Goal: Information Seeking & Learning: Learn about a topic

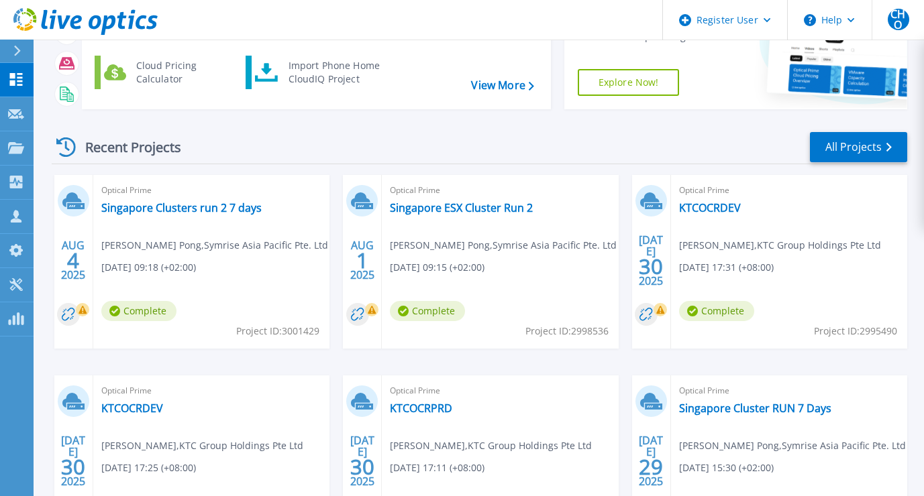
scroll to position [117, 0]
click at [162, 215] on div "Optical Prime Singapore Clusters run 2 7 days [PERSON_NAME] Pong , Symrise Asia…" at bounding box center [211, 261] width 236 height 174
click at [171, 207] on link "Singapore Clusters run 2 7 days" at bounding box center [181, 207] width 160 height 13
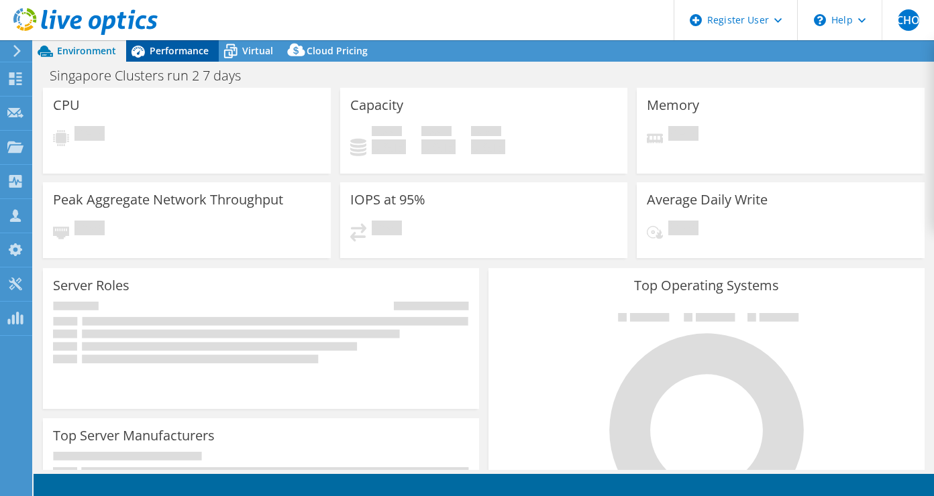
select select "USD"
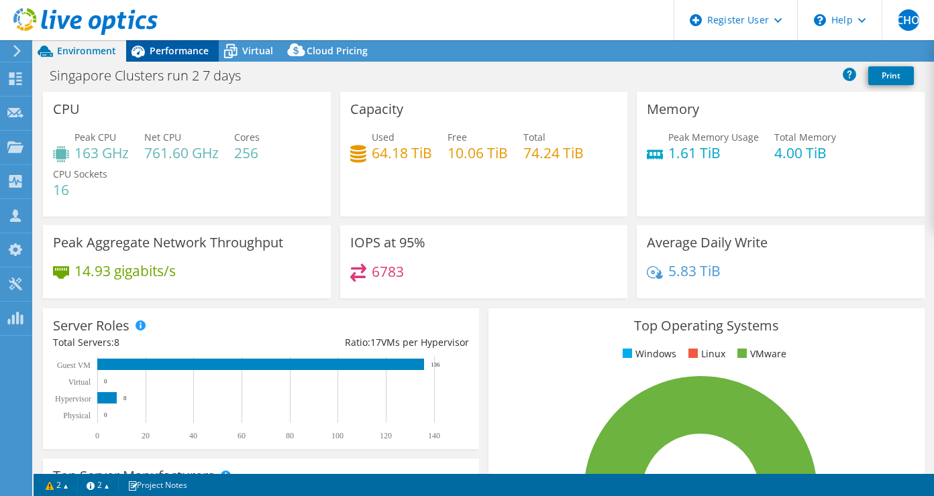
click at [178, 46] on span "Performance" at bounding box center [179, 50] width 59 height 13
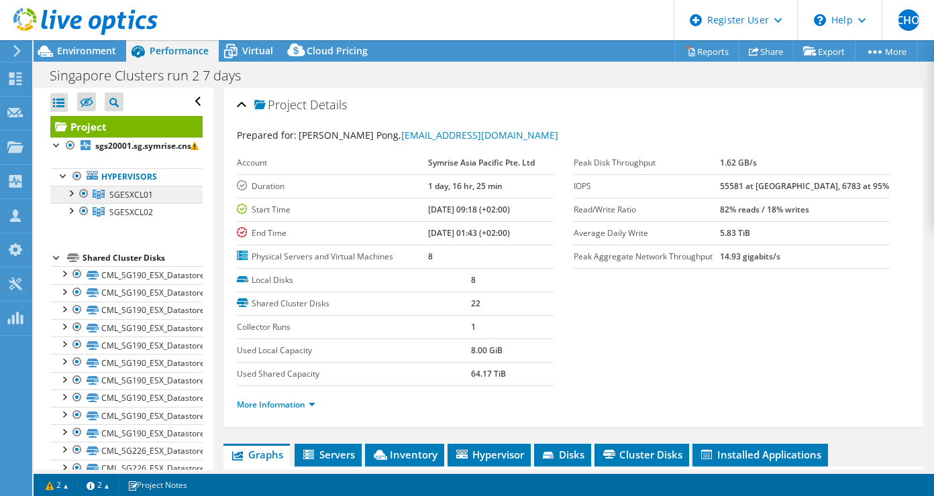
click at [127, 190] on span "SGESXCL01" at bounding box center [131, 194] width 44 height 11
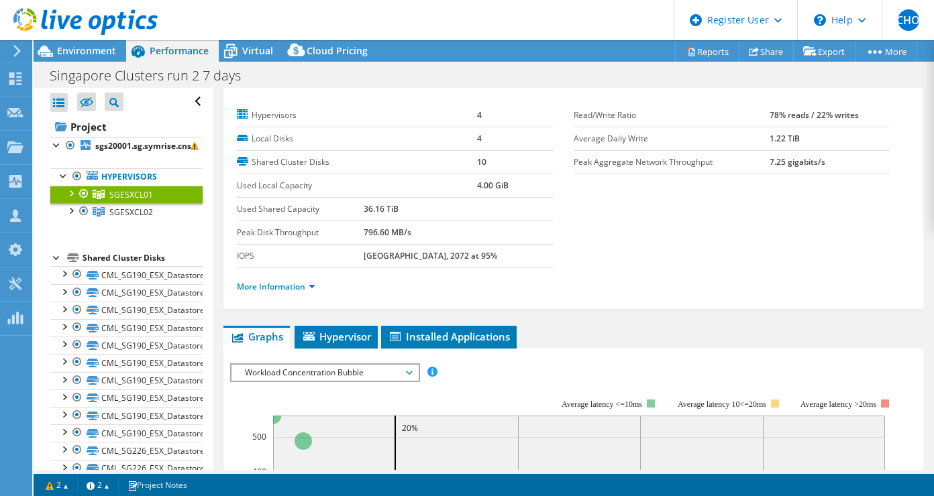
scroll to position [25, 0]
click at [281, 282] on link "More Information" at bounding box center [276, 285] width 78 height 11
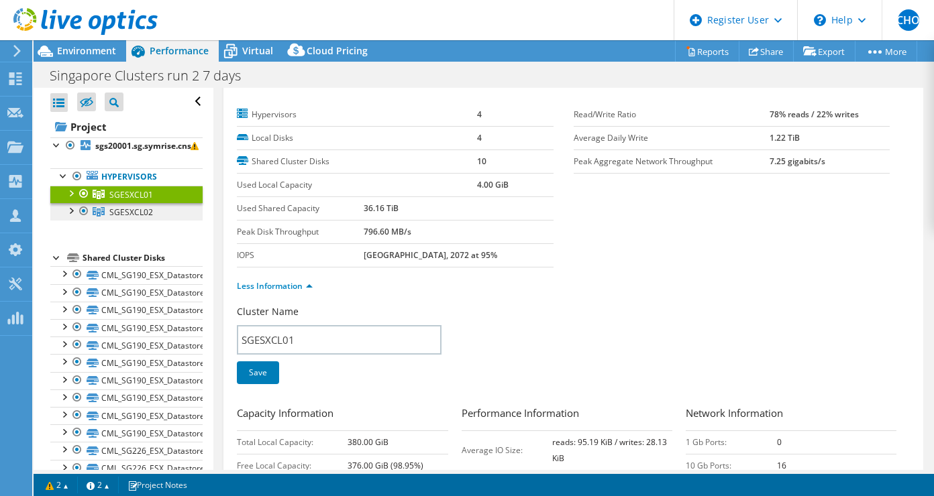
click at [144, 201] on span "SGESXCL02" at bounding box center [131, 194] width 44 height 11
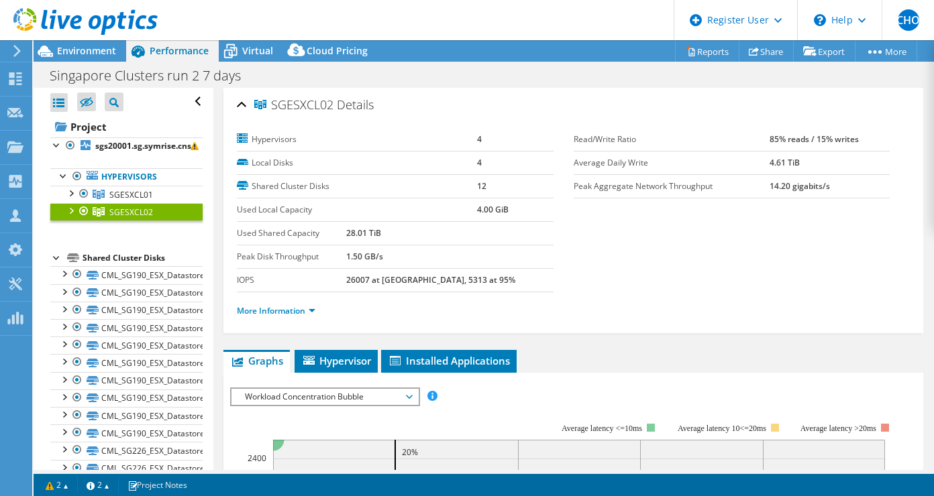
scroll to position [0, 0]
click at [138, 195] on span "SGESXCL01" at bounding box center [131, 194] width 44 height 11
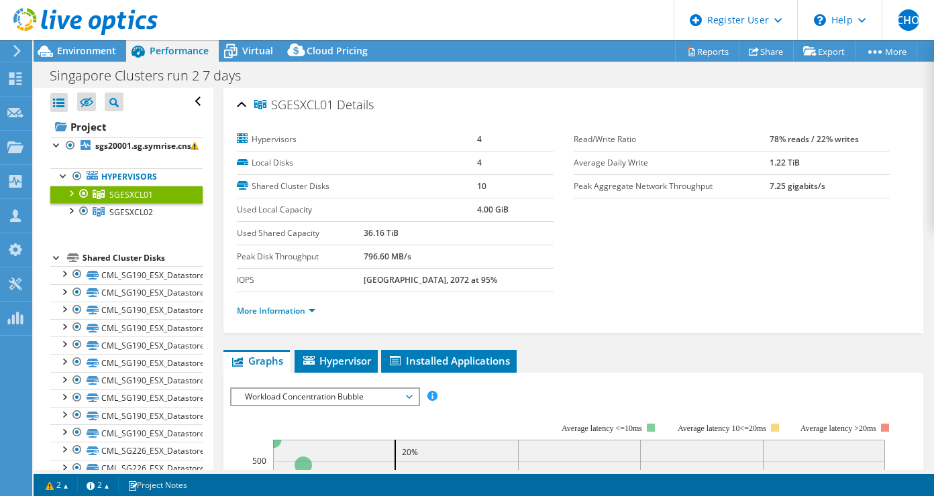
scroll to position [36, 0]
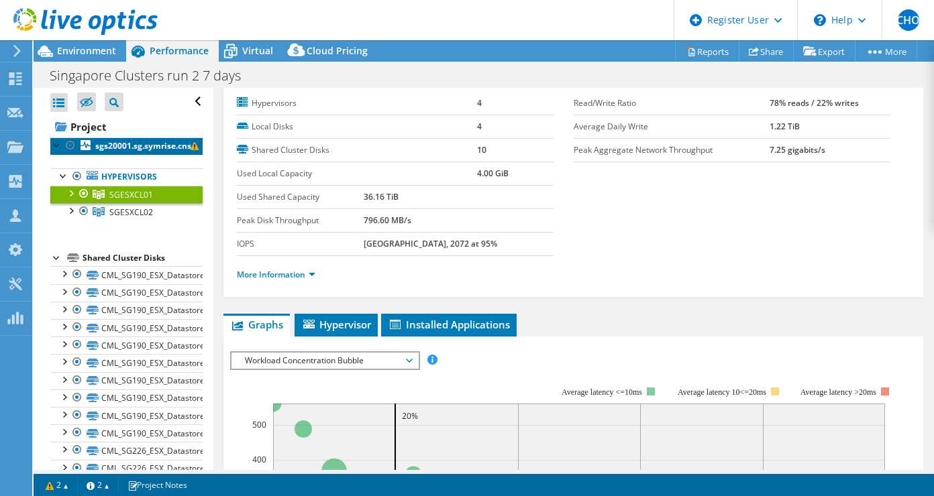
click at [112, 144] on b "sgs20001.sg.symrise.cns" at bounding box center [143, 145] width 96 height 11
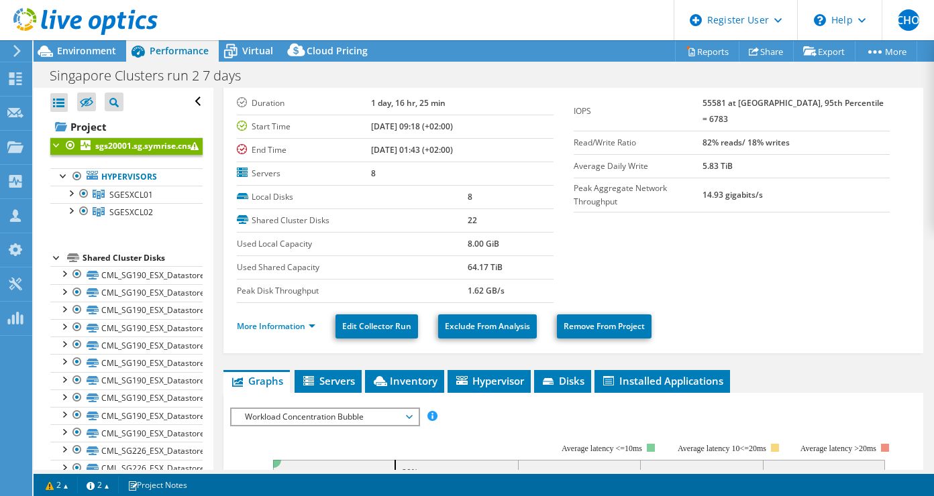
scroll to position [0, 0]
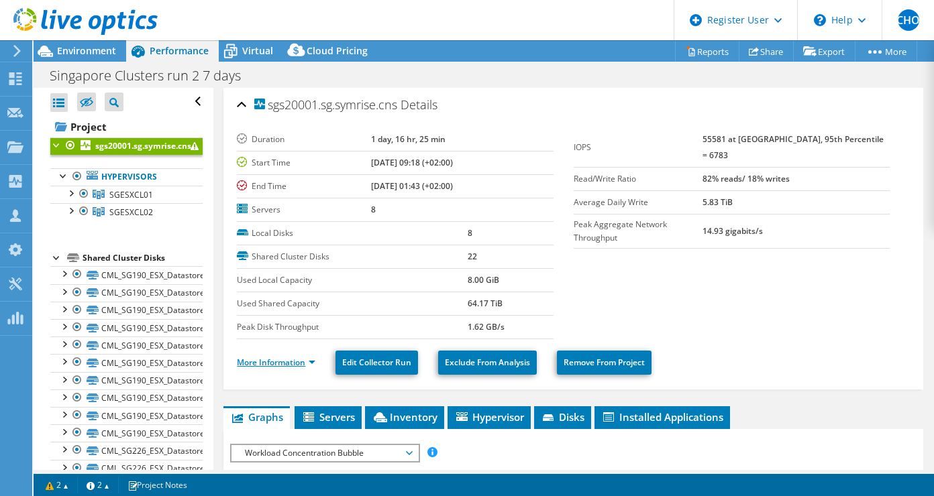
click at [288, 358] on link "More Information" at bounding box center [276, 362] width 78 height 11
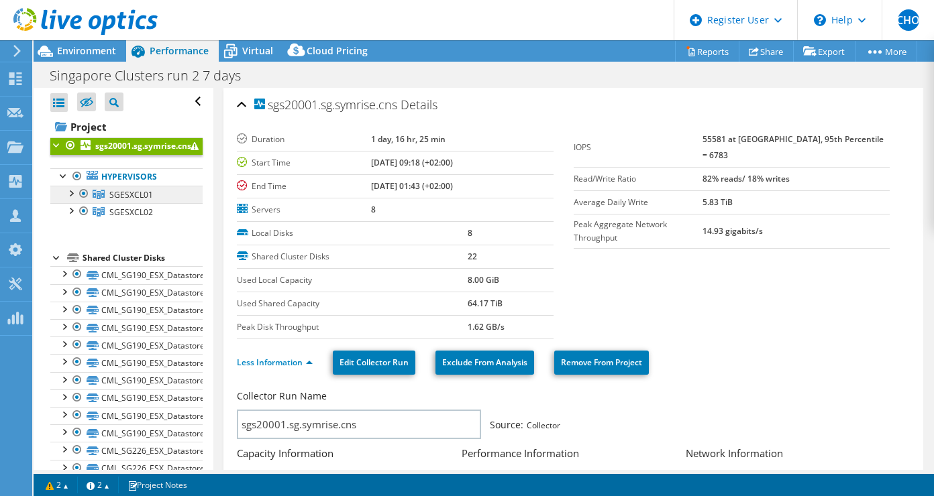
click at [146, 198] on span "SGESXCL01" at bounding box center [131, 194] width 44 height 11
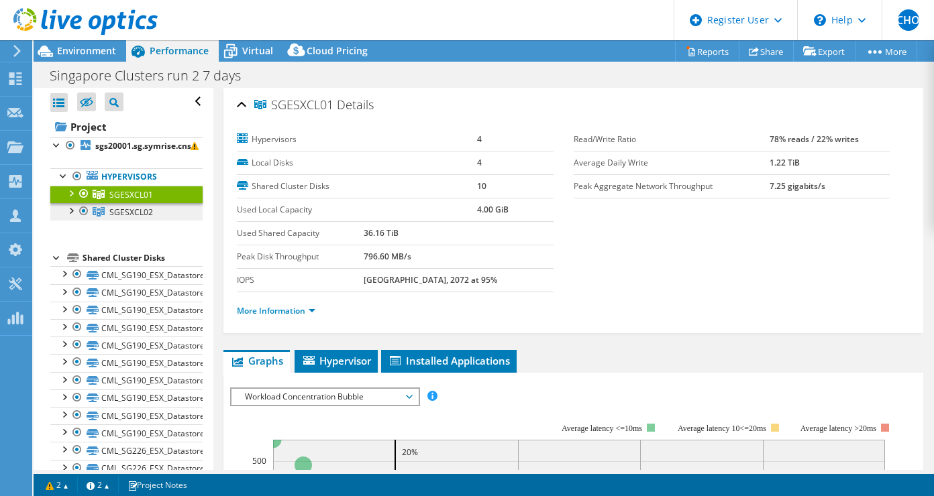
click at [142, 201] on span "SGESXCL02" at bounding box center [131, 194] width 44 height 11
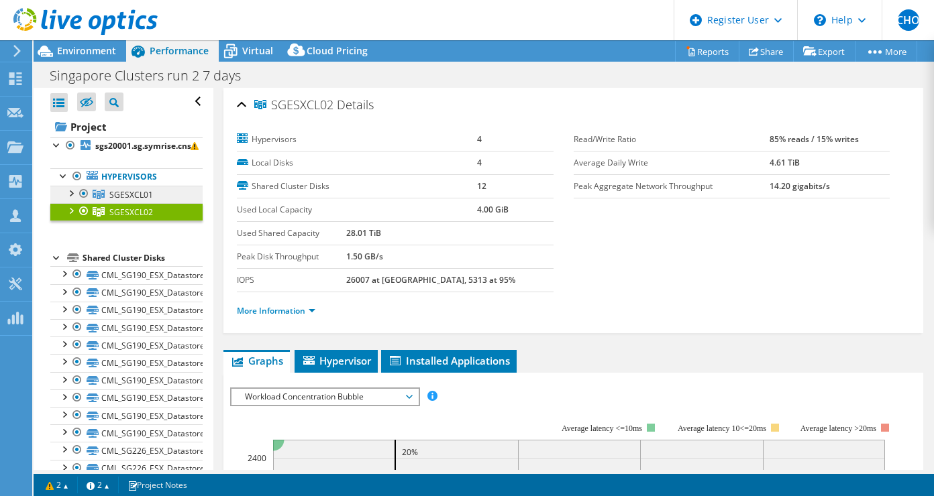
click at [137, 195] on span "SGESXCL01" at bounding box center [131, 194] width 44 height 11
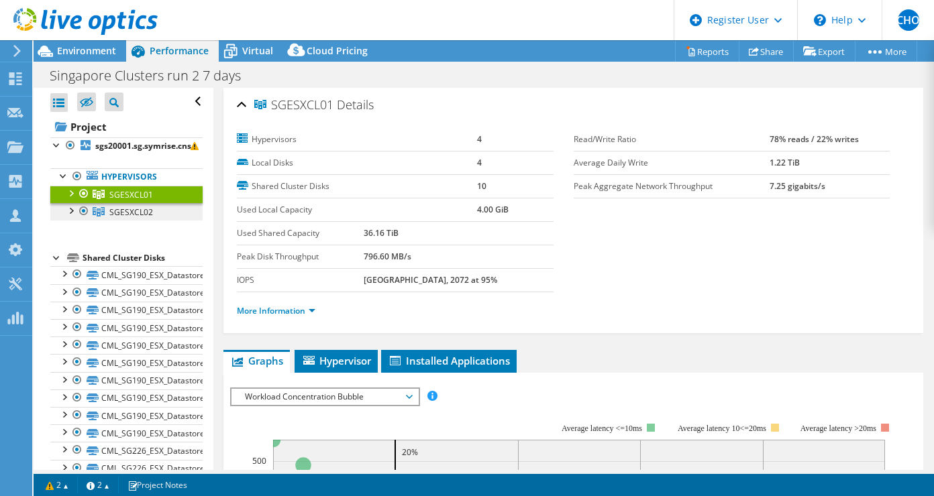
click at [141, 201] on span "SGESXCL02" at bounding box center [131, 194] width 44 height 11
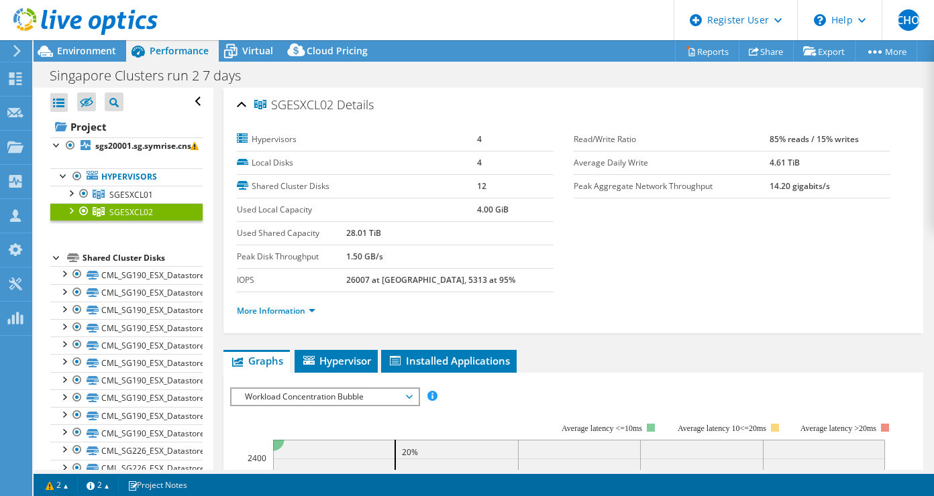
scroll to position [15, 0]
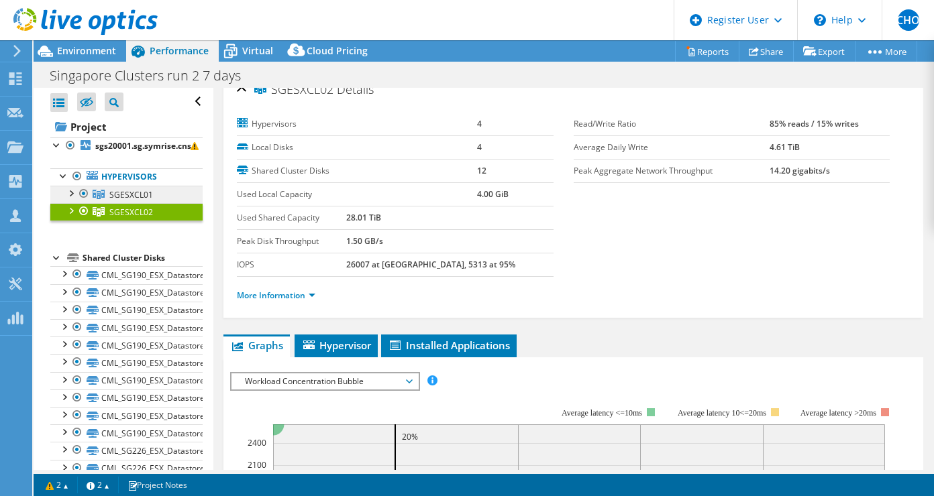
click at [158, 197] on link "SGESXCL01" at bounding box center [126, 194] width 152 height 17
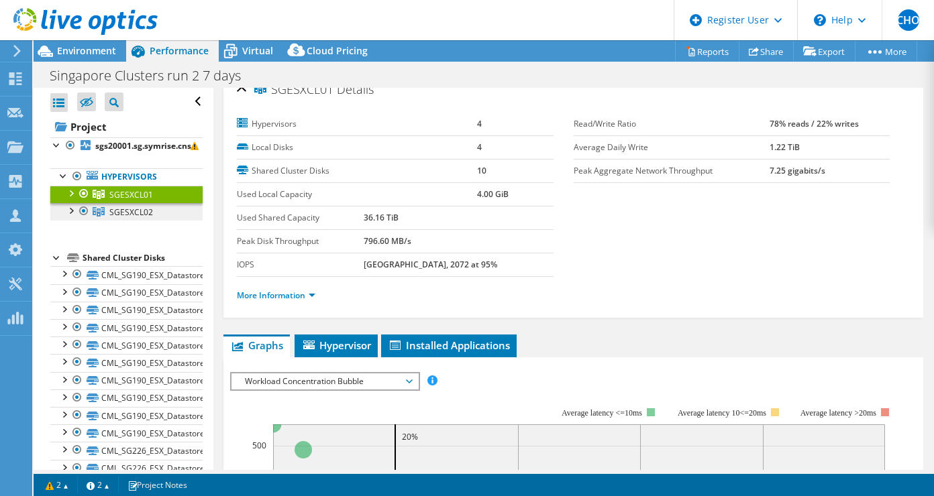
click at [154, 203] on link "SGESXCL02" at bounding box center [126, 194] width 152 height 17
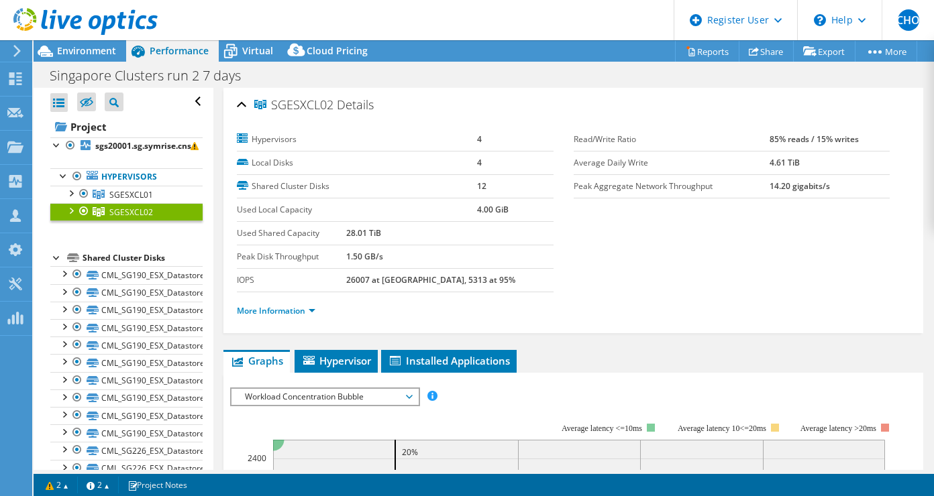
scroll to position [0, 0]
click at [103, 50] on span "Environment" at bounding box center [86, 50] width 59 height 13
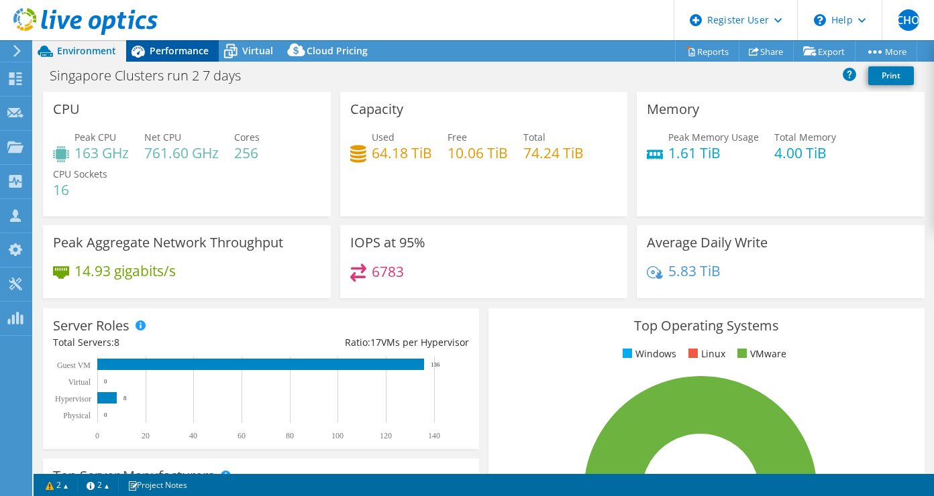
click at [170, 50] on span "Performance" at bounding box center [179, 50] width 59 height 13
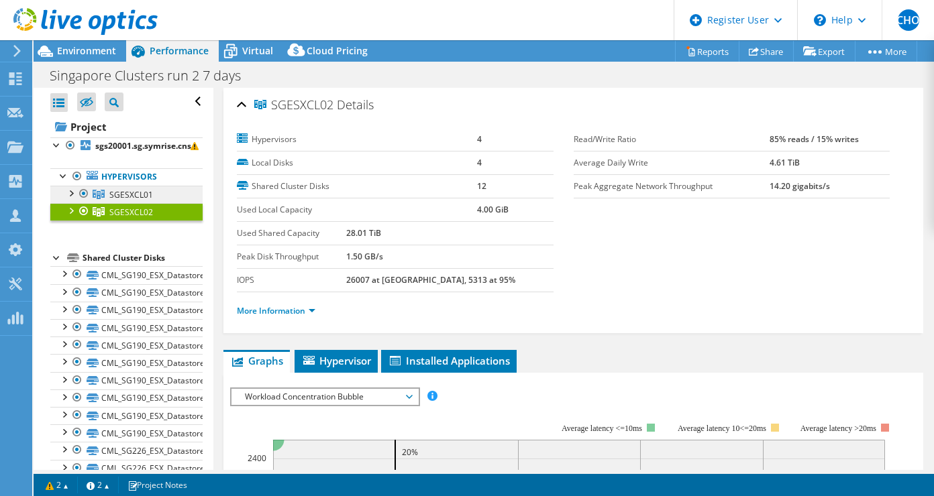
click at [127, 199] on span "SGESXCL01" at bounding box center [131, 194] width 44 height 11
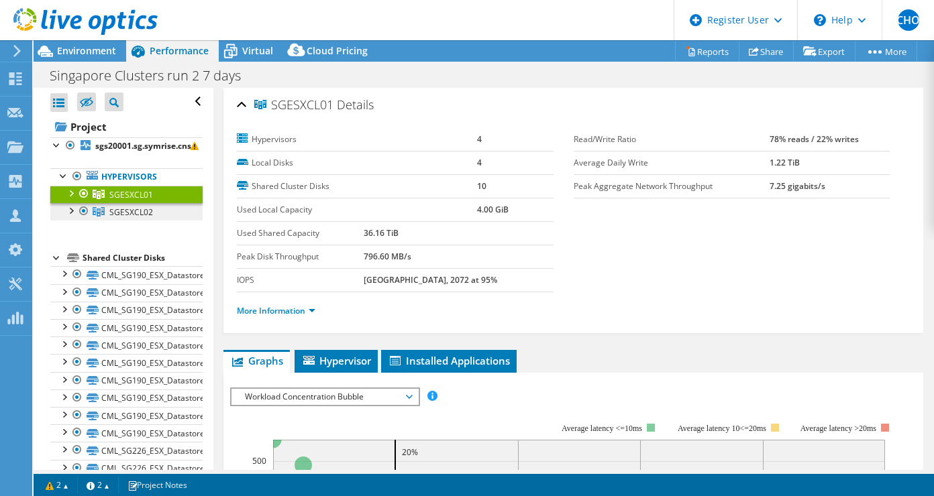
click at [131, 201] on span "SGESXCL02" at bounding box center [131, 194] width 44 height 11
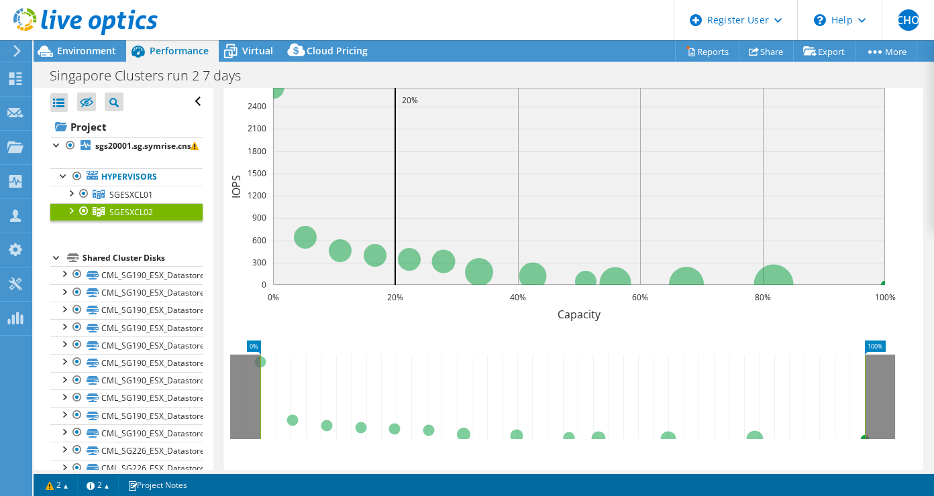
scroll to position [353, 0]
